Goal: Check status: Check status

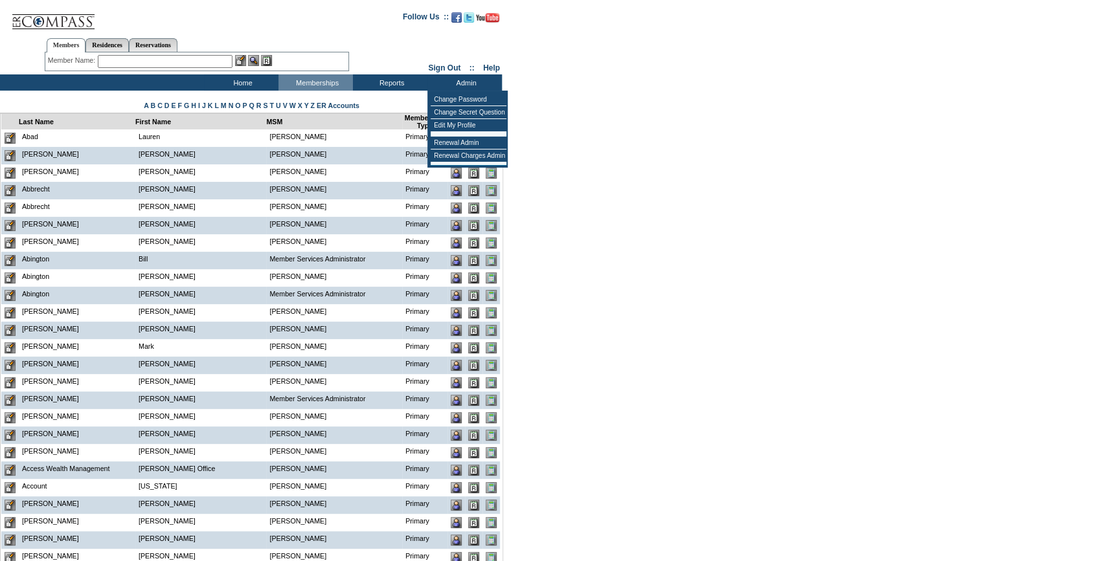
click at [359, 142] on td "[PERSON_NAME]" at bounding box center [334, 137] width 136 height 17
click at [460, 138] on td "Renewal Admin" at bounding box center [468, 143] width 76 height 13
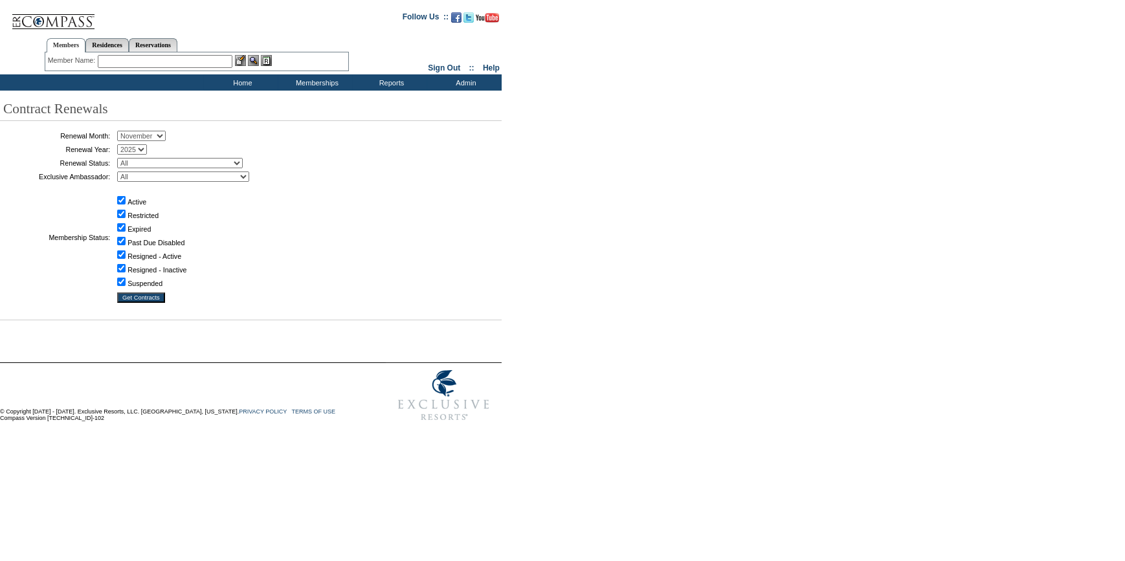
click at [165, 139] on select "January February March April May June July August September October November De…" at bounding box center [141, 136] width 49 height 10
select select "10"
click at [122, 131] on select "January February March April May June July August September October November De…" at bounding box center [141, 136] width 49 height 10
click at [168, 164] on select "All Not Started Pending Approved Election Made Election Changed No Response Man…" at bounding box center [180, 163] width 126 height 10
select select "5"
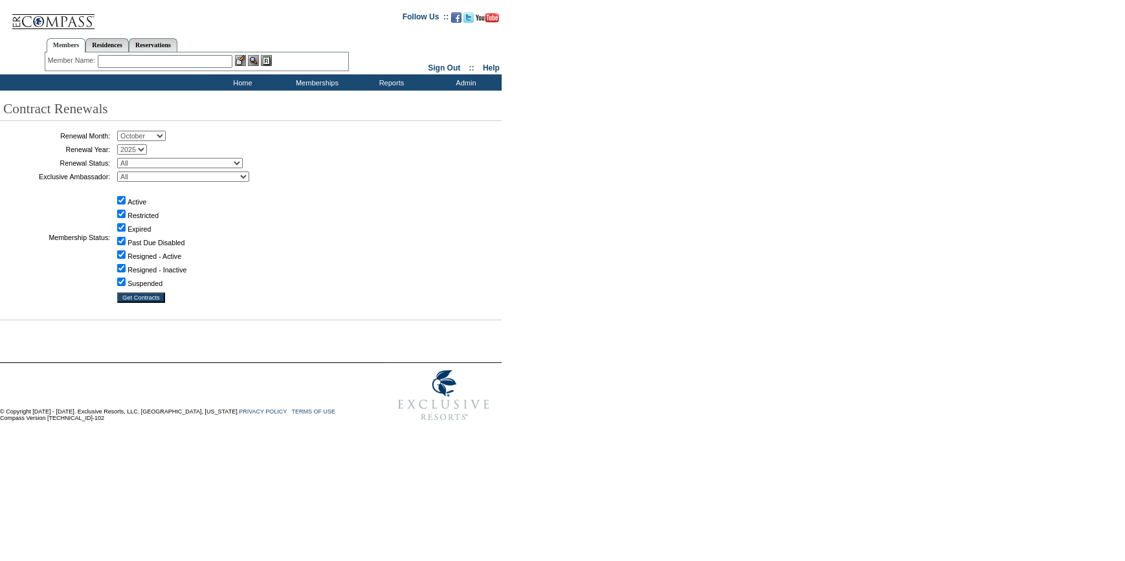
click at [122, 158] on select "All Not Started Pending Approved Election Made Election Changed No Response Man…" at bounding box center [180, 163] width 126 height 10
click at [151, 294] on input "Get Contracts" at bounding box center [141, 298] width 48 height 10
